Goal: Information Seeking & Learning: Learn about a topic

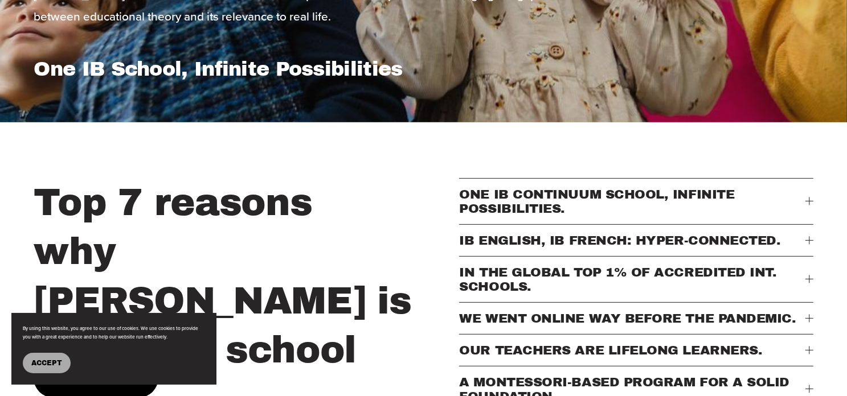
scroll to position [342, 0]
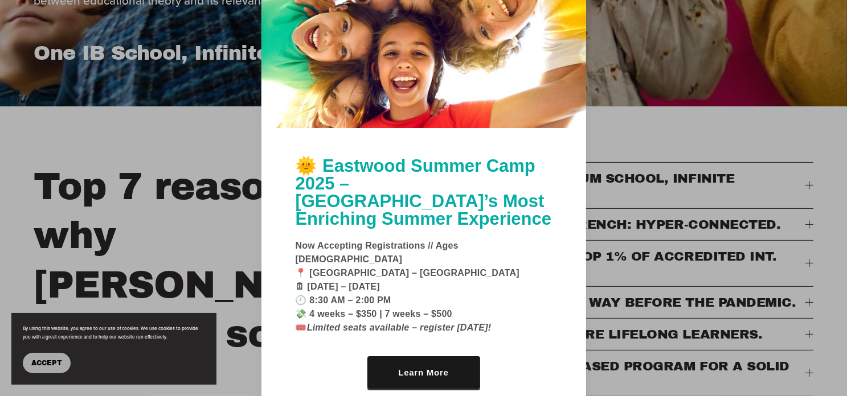
click at [69, 150] on div at bounding box center [423, 198] width 847 height 396
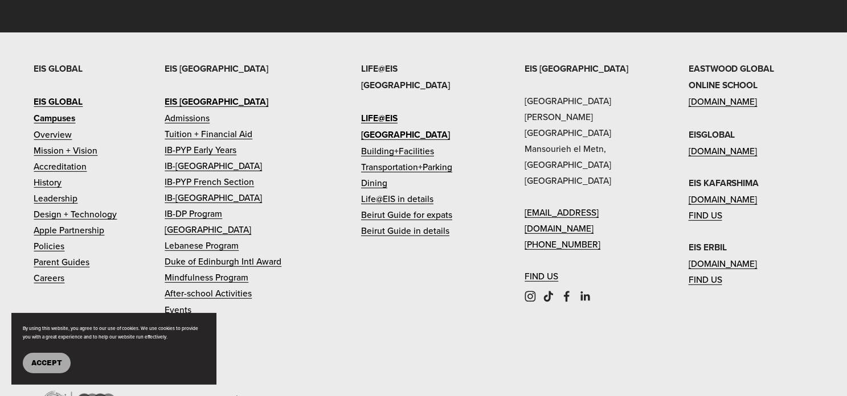
scroll to position [4842, 0]
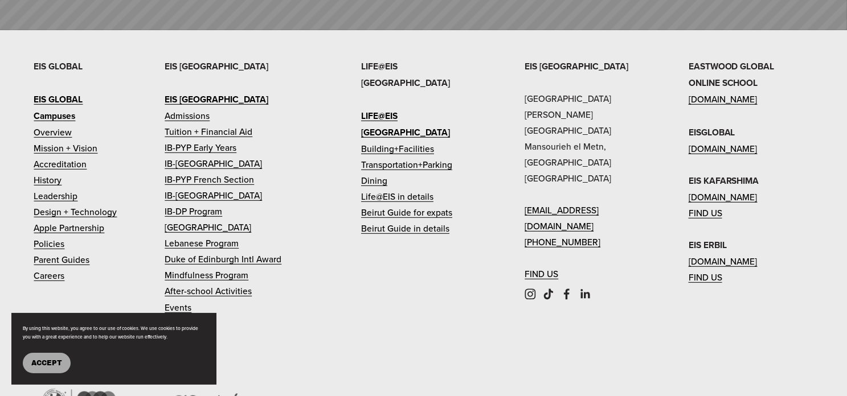
click at [194, 140] on link "Tuition + Financial Aid" at bounding box center [209, 132] width 88 height 16
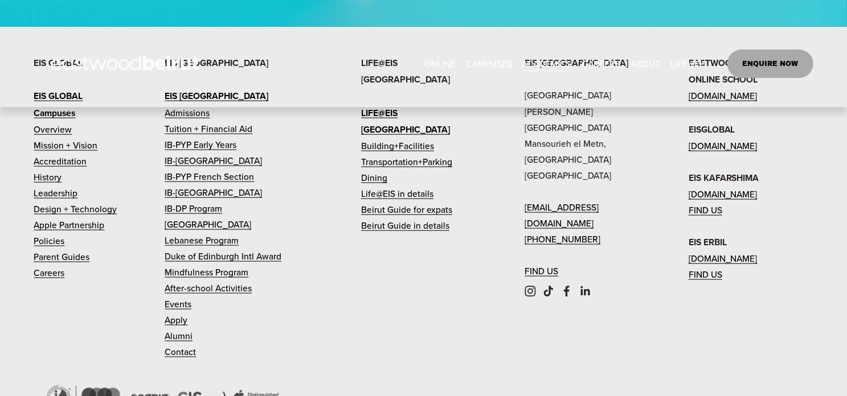
scroll to position [1538, 0]
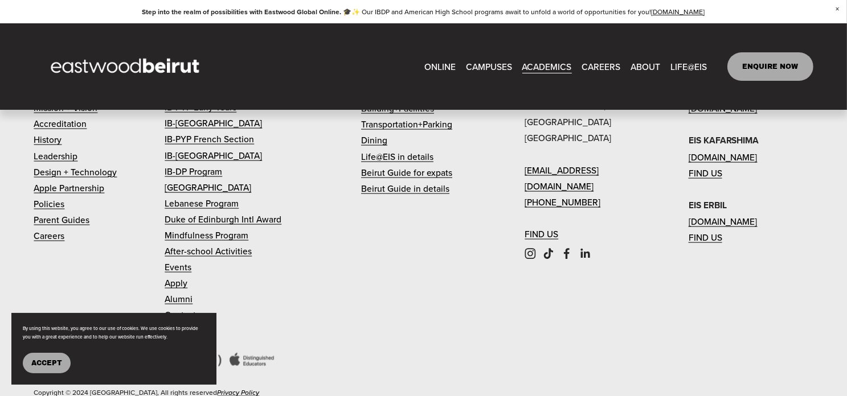
scroll to position [1687, 0]
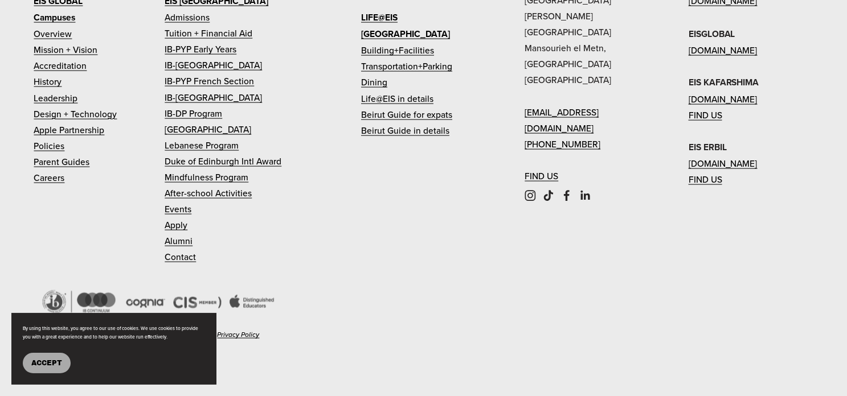
click at [189, 41] on link "Tuition + Financial Aid" at bounding box center [209, 33] width 88 height 16
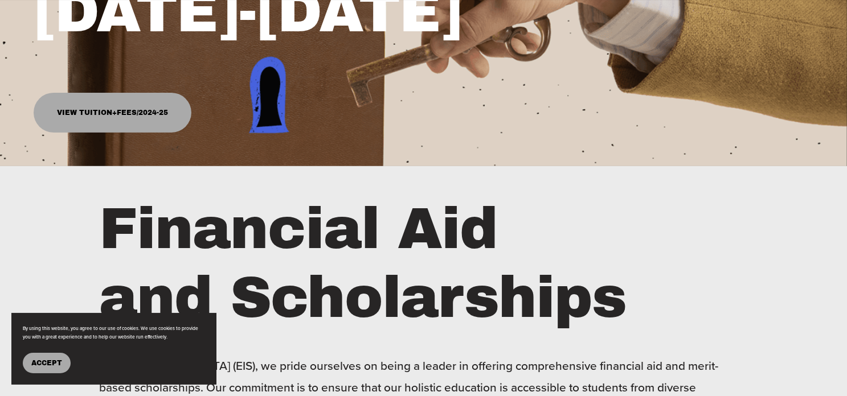
scroll to position [285, 0]
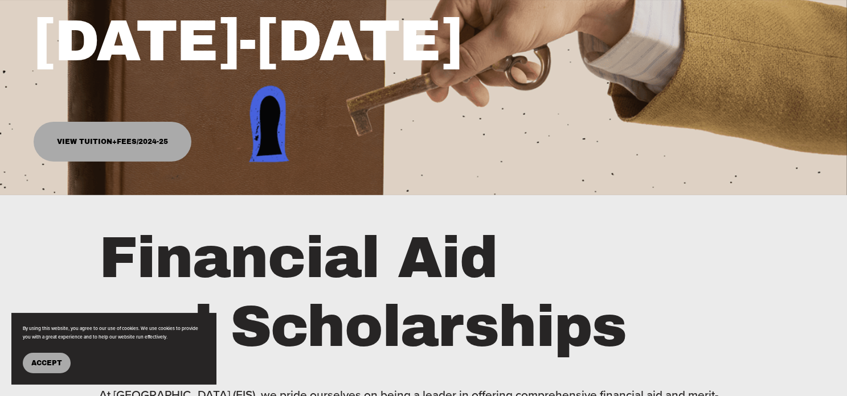
click at [130, 145] on link "View Tuition+Fees/2024-25" at bounding box center [112, 142] width 157 height 40
